Goal: Task Accomplishment & Management: Manage account settings

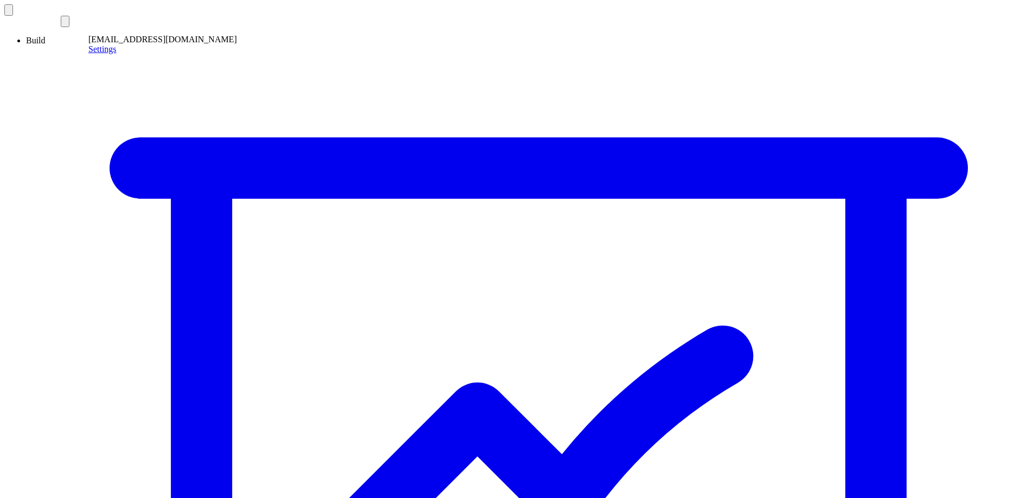
click at [63, 22] on icon at bounding box center [63, 22] width 0 height 0
click at [67, 54] on link "Settings" at bounding box center [55, 48] width 28 height 9
